Goal: Find specific page/section: Locate item on page

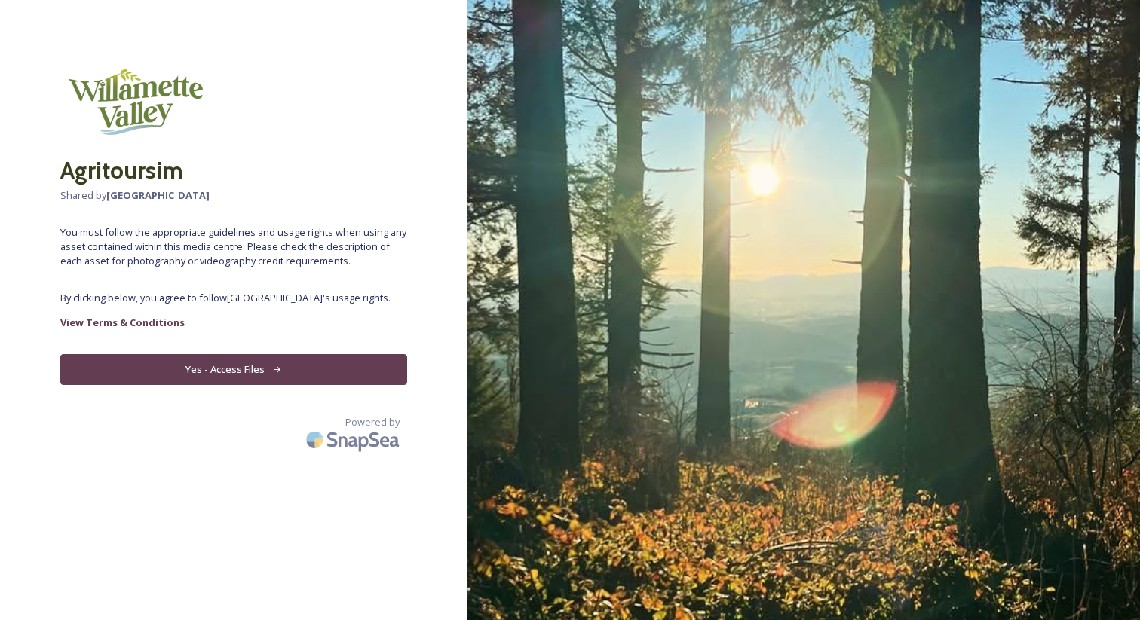
click at [202, 375] on button "Yes - Access Files" at bounding box center [233, 369] width 347 height 31
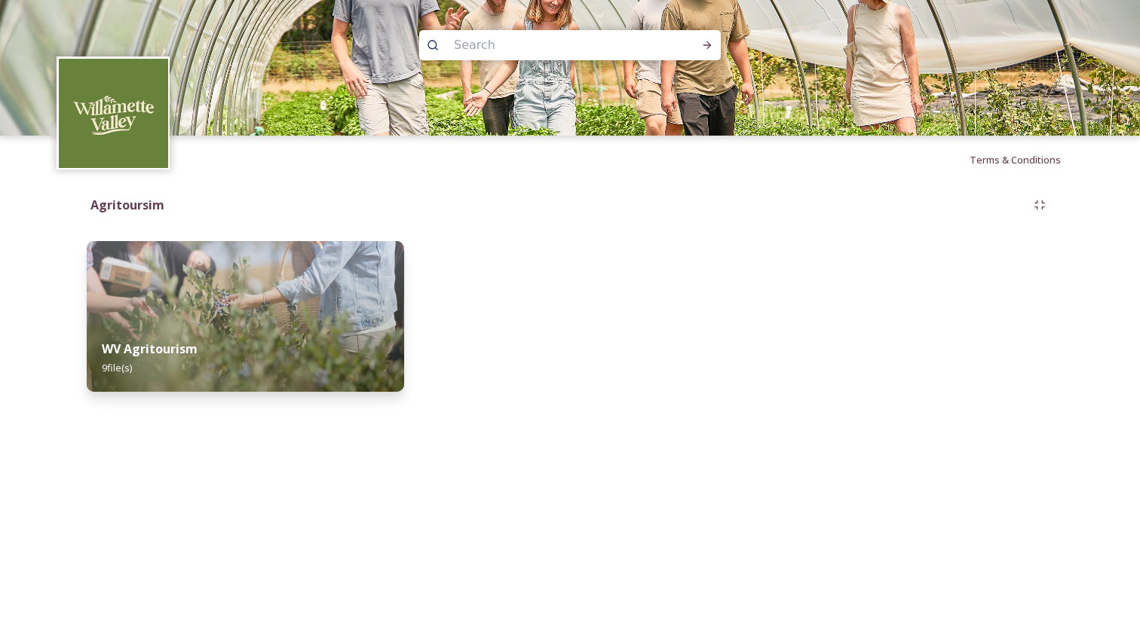
click at [540, 43] on input at bounding box center [549, 45] width 207 height 33
type input "accessbile"
click at [706, 44] on icon at bounding box center [707, 45] width 12 height 12
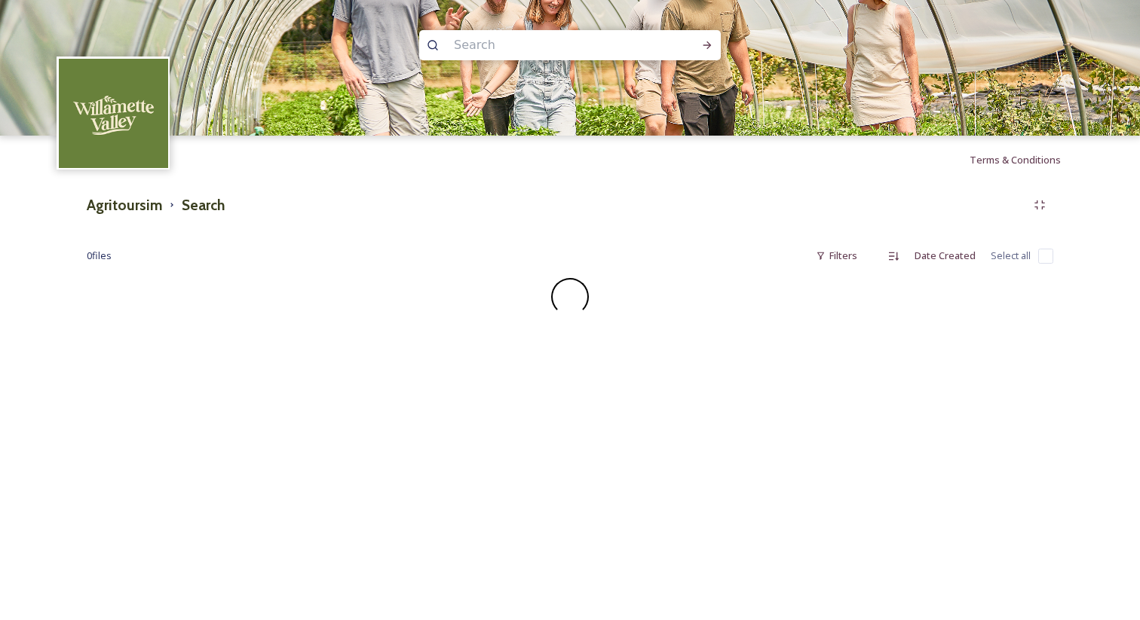
click at [114, 102] on img at bounding box center [113, 113] width 109 height 109
click at [112, 109] on img at bounding box center [113, 113] width 109 height 109
click at [104, 112] on img at bounding box center [113, 113] width 109 height 109
